Goal: Check status: Check status

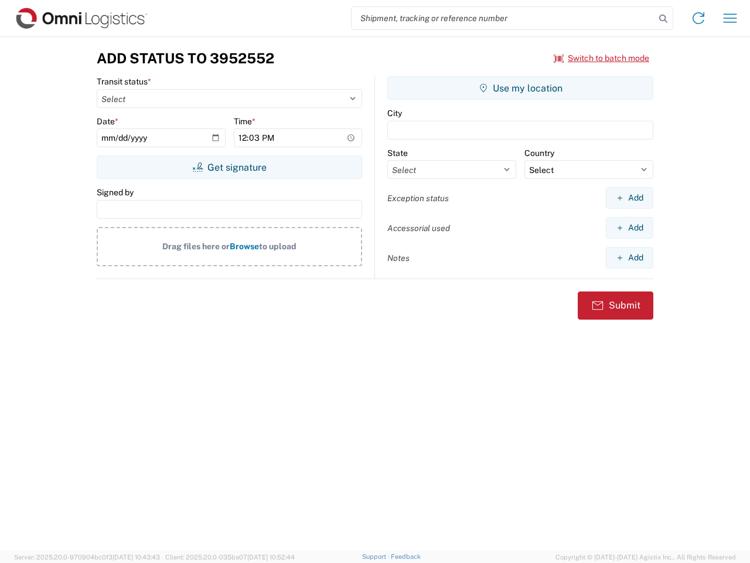
click at [504, 18] on input "search" at bounding box center [504, 18] width 304 height 22
click at [664, 19] on icon at bounding box center [663, 19] width 16 height 16
click at [699, 18] on icon at bounding box center [698, 18] width 19 height 19
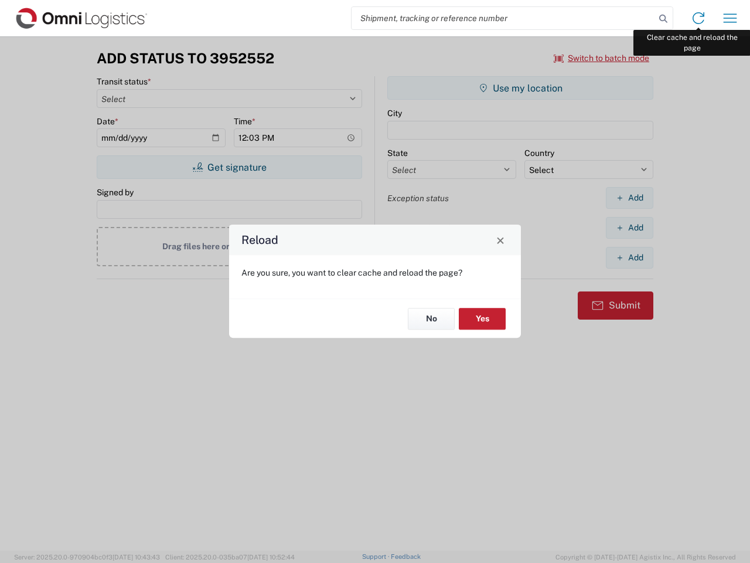
click at [730, 18] on div "Reload Are you sure, you want to clear cache and reload the page? No Yes" at bounding box center [375, 281] width 750 height 563
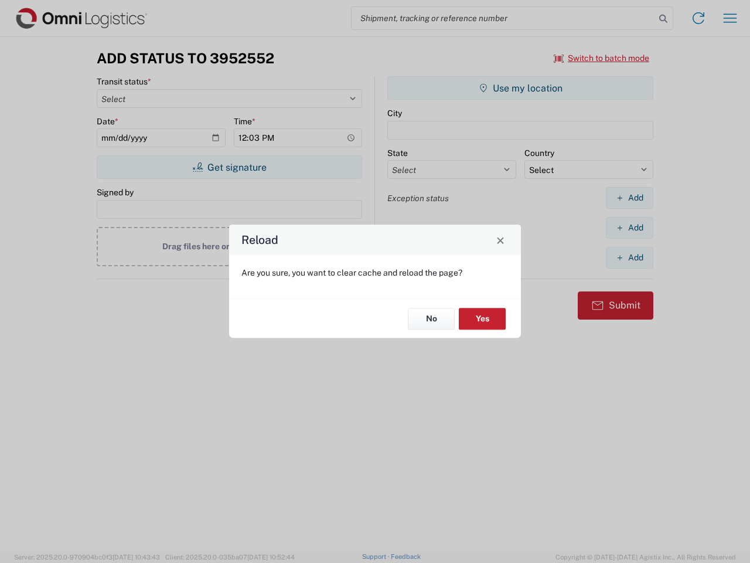
click at [602, 58] on div "Reload Are you sure, you want to clear cache and reload the page? No Yes" at bounding box center [375, 281] width 750 height 563
click at [229, 167] on div "Reload Are you sure, you want to clear cache and reload the page? No Yes" at bounding box center [375, 281] width 750 height 563
click at [521, 88] on div "Reload Are you sure, you want to clear cache and reload the page? No Yes" at bounding box center [375, 281] width 750 height 563
click at [630, 198] on div "Reload Are you sure, you want to clear cache and reload the page? No Yes" at bounding box center [375, 281] width 750 height 563
click at [630, 227] on div "Reload Are you sure, you want to clear cache and reload the page? No Yes" at bounding box center [375, 281] width 750 height 563
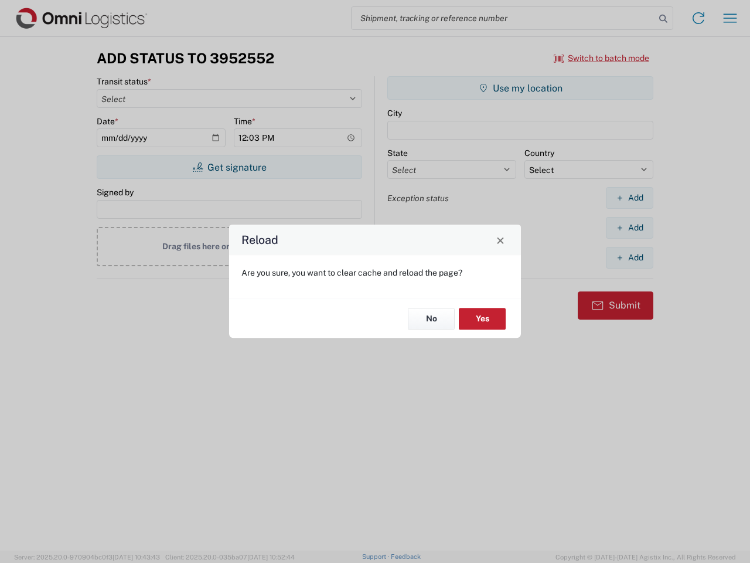
click at [630, 257] on div "Reload Are you sure, you want to clear cache and reload the page? No Yes" at bounding box center [375, 281] width 750 height 563
